Goal: Find specific page/section: Find specific page/section

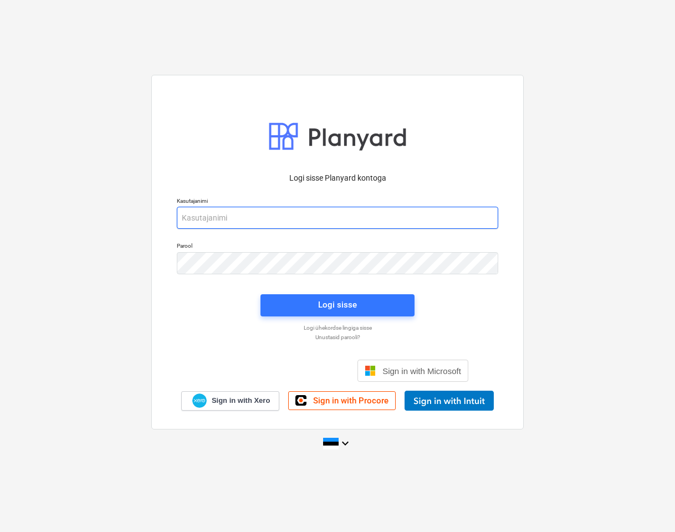
type input "[EMAIL_ADDRESS][DOMAIN_NAME]"
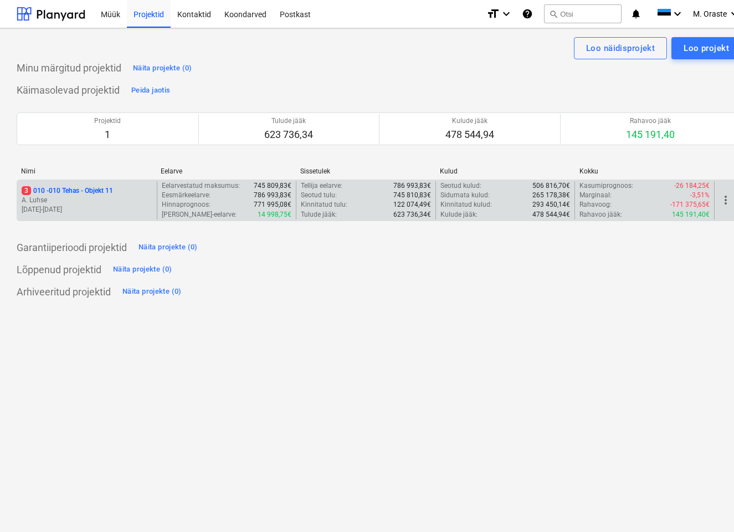
click at [104, 192] on p "3 010 - 010 Tehas - Objekt 11" at bounding box center [67, 190] width 91 height 9
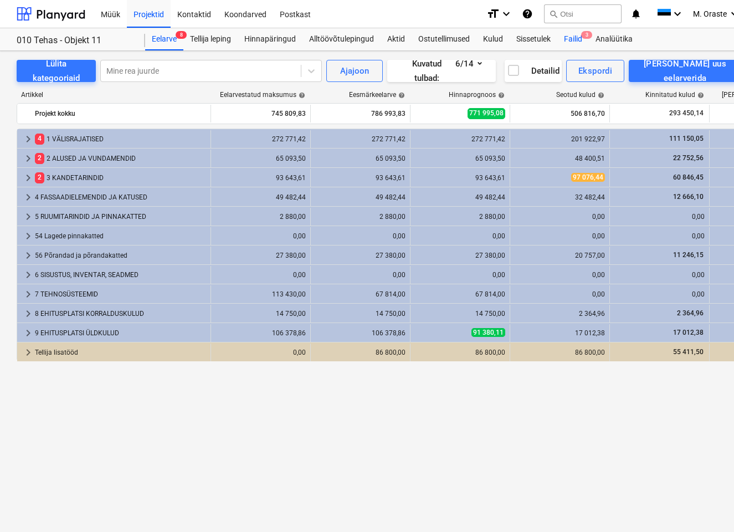
click at [586, 39] on div "Failid 3" at bounding box center [574, 39] width 32 height 22
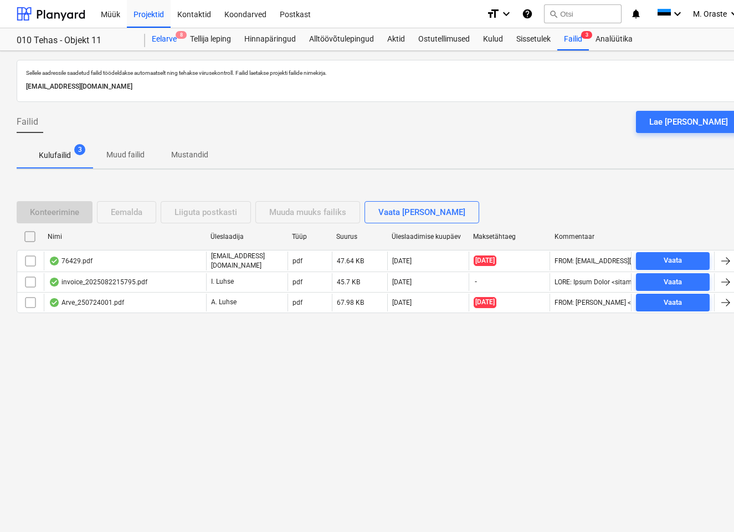
click at [168, 35] on div "Eelarve 8" at bounding box center [164, 39] width 38 height 22
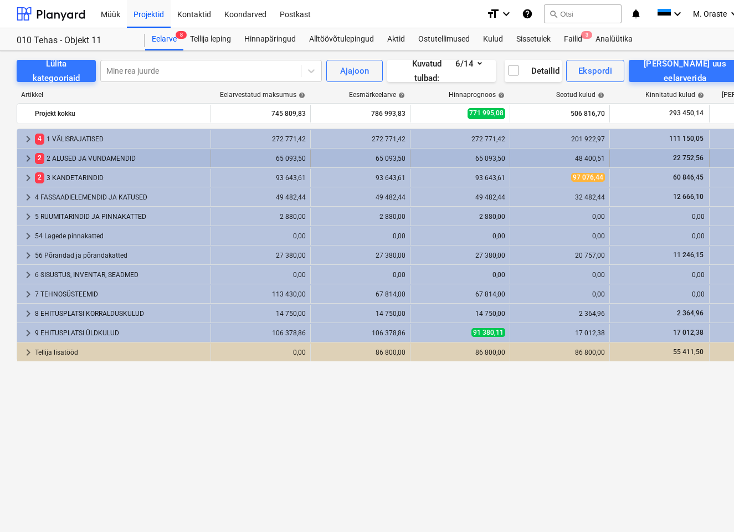
click at [105, 159] on div "2 2 ALUSED JA VUNDAMENDID" at bounding box center [120, 159] width 171 height 18
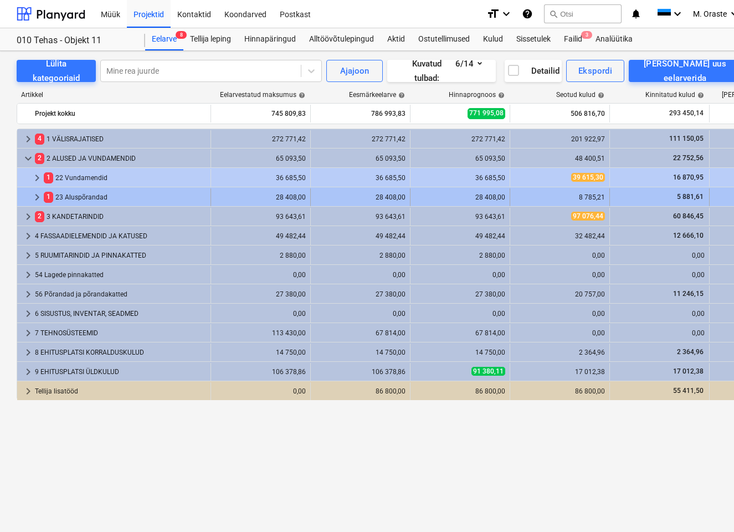
click at [91, 199] on div "1 23 Aluspõrandad" at bounding box center [125, 197] width 162 height 18
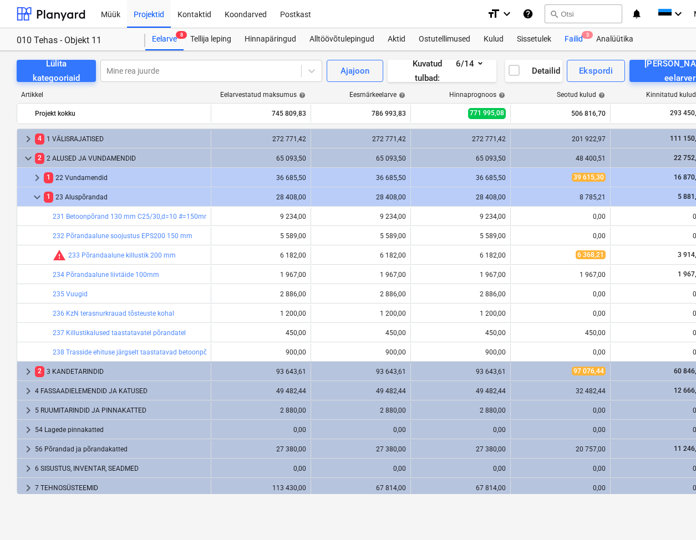
click at [574, 36] on div "Failid 3" at bounding box center [574, 39] width 32 height 22
